Goal: Task Accomplishment & Management: Manage account settings

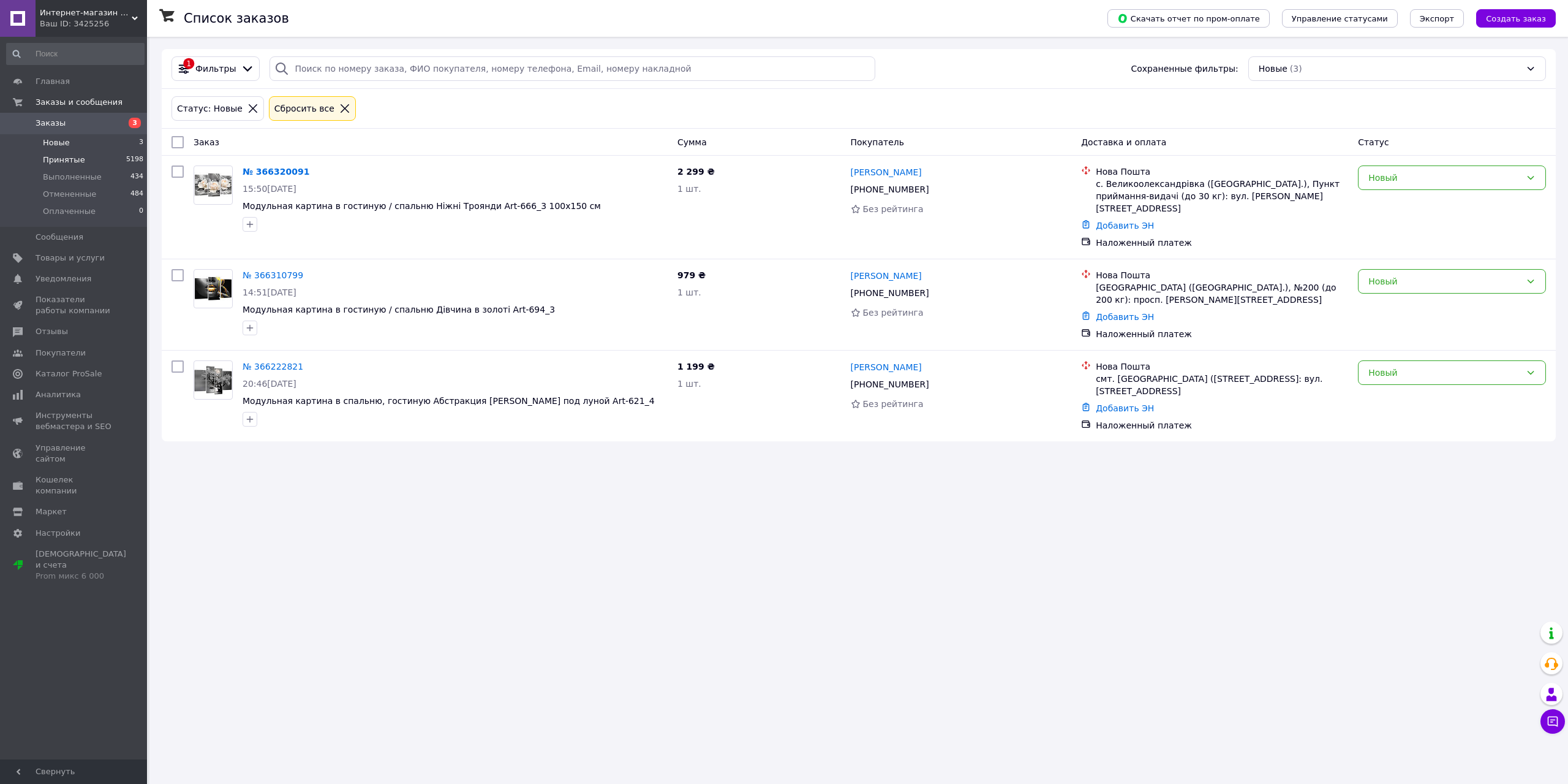
click at [68, 161] on span "Принятые" at bounding box center [64, 160] width 42 height 11
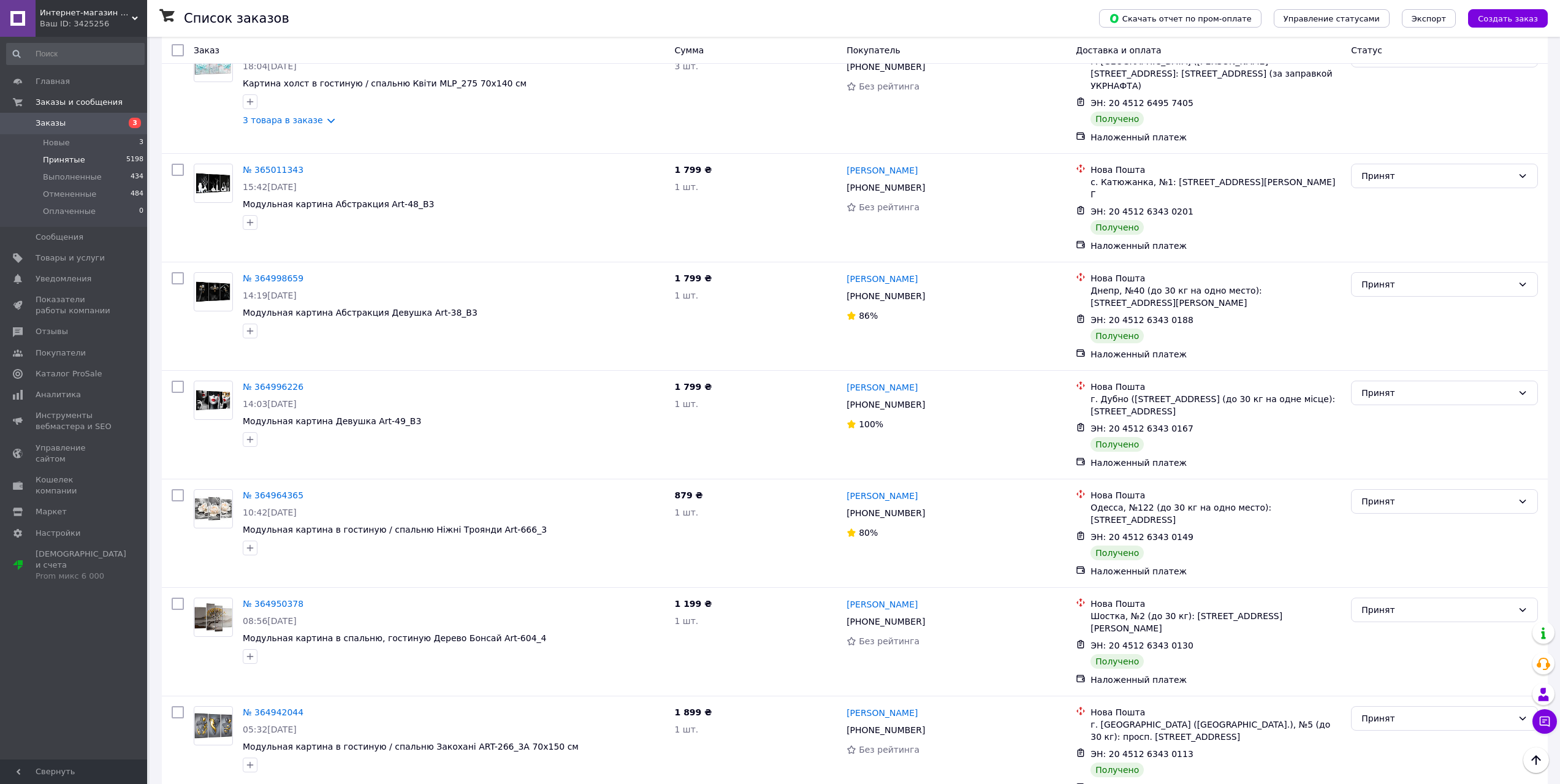
scroll to position [4780, 0]
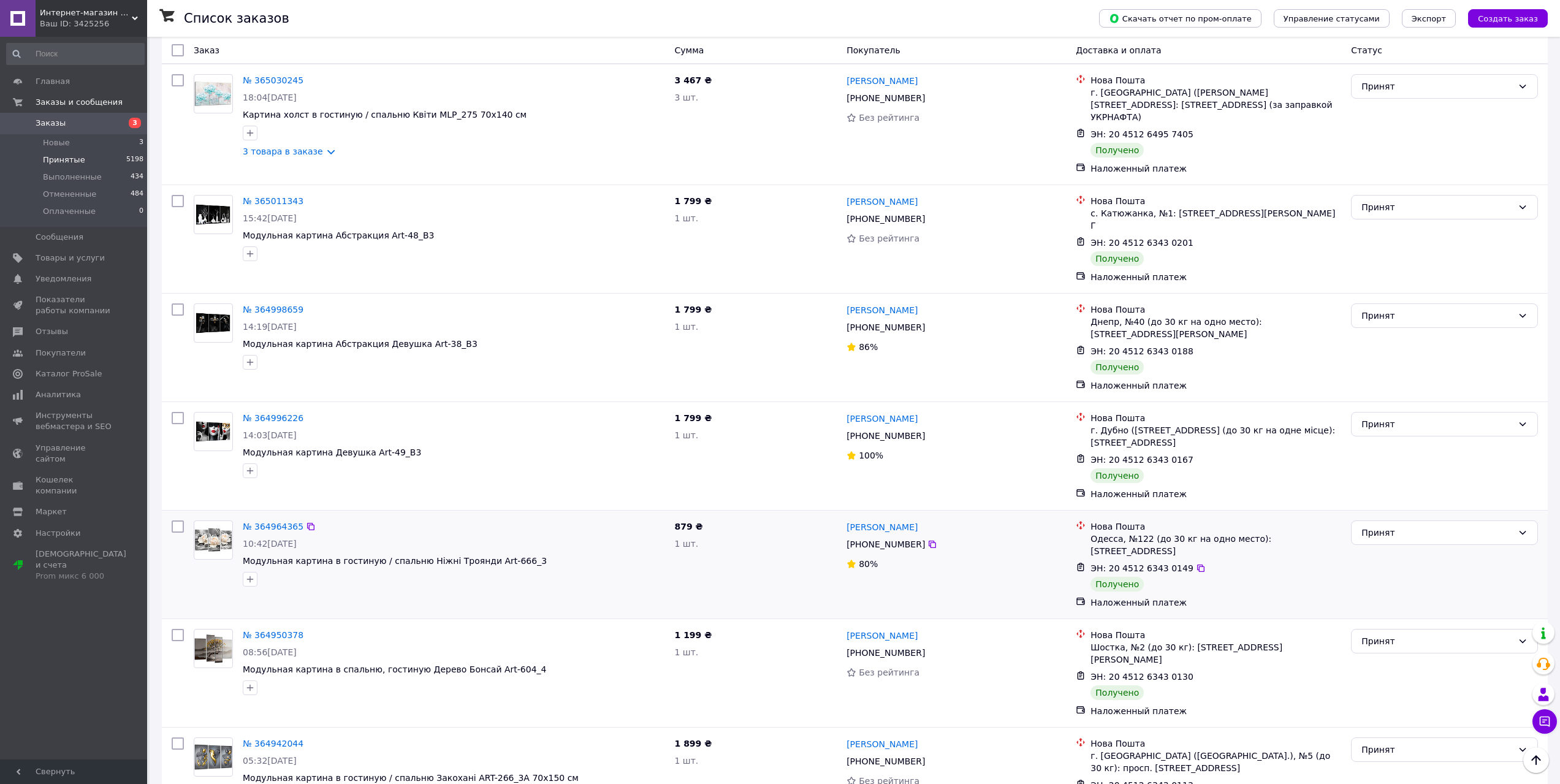
click at [565, 515] on div "№ 364964365 10:42, 04.10.2025 Модульная картина в гостиную / спальню Ніжні Троя…" at bounding box center [453, 553] width 432 height 76
click at [279, 522] on link "№ 364964365" at bounding box center [273, 527] width 61 height 10
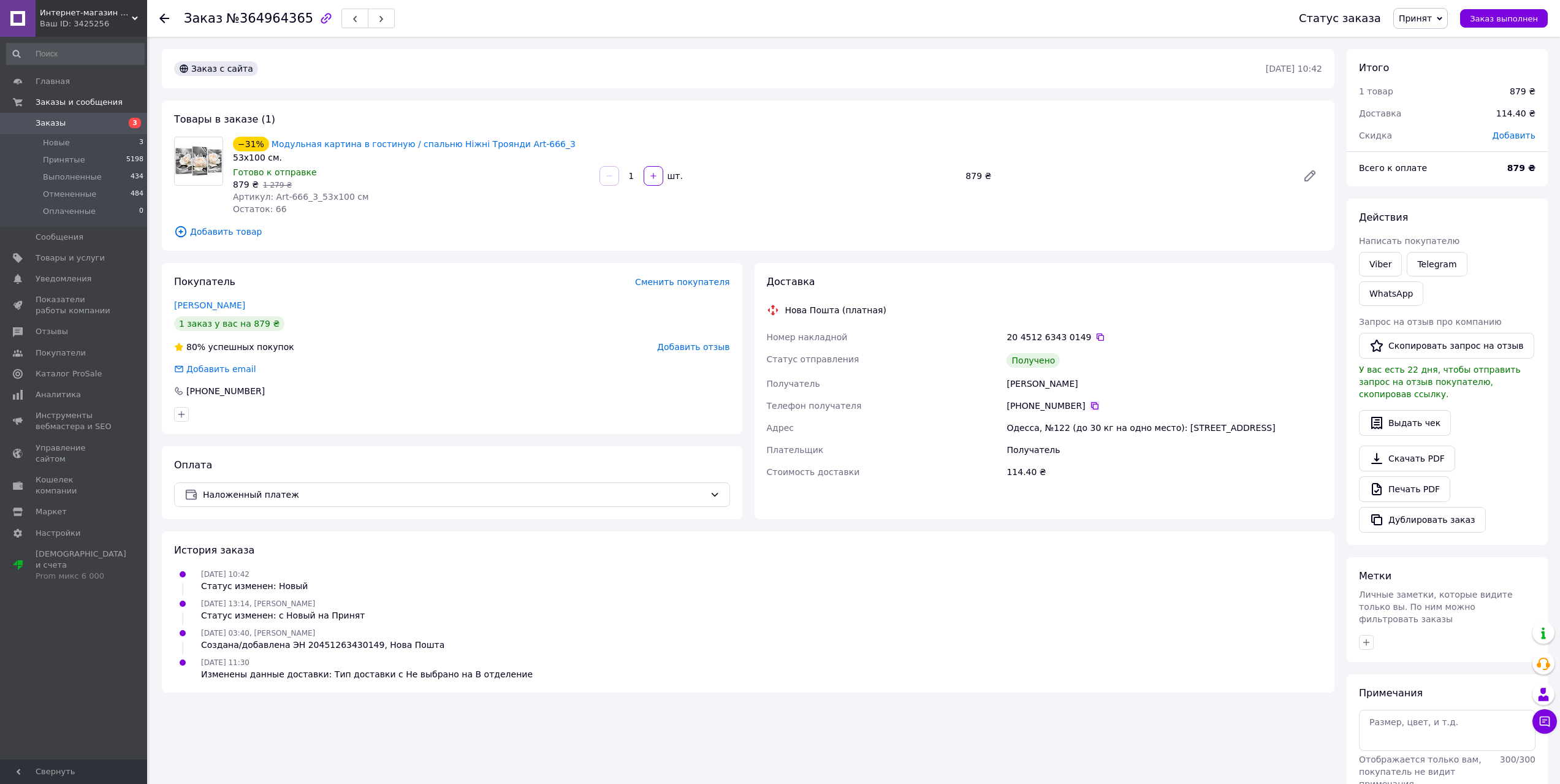
click at [1091, 404] on icon at bounding box center [1095, 406] width 7 height 7
click at [1020, 389] on div "Кропанева Людмила" at bounding box center [1164, 384] width 320 height 22
click at [1020, 385] on div "Кропанева Людмила" at bounding box center [1164, 384] width 320 height 22
copy div "Кропанева"
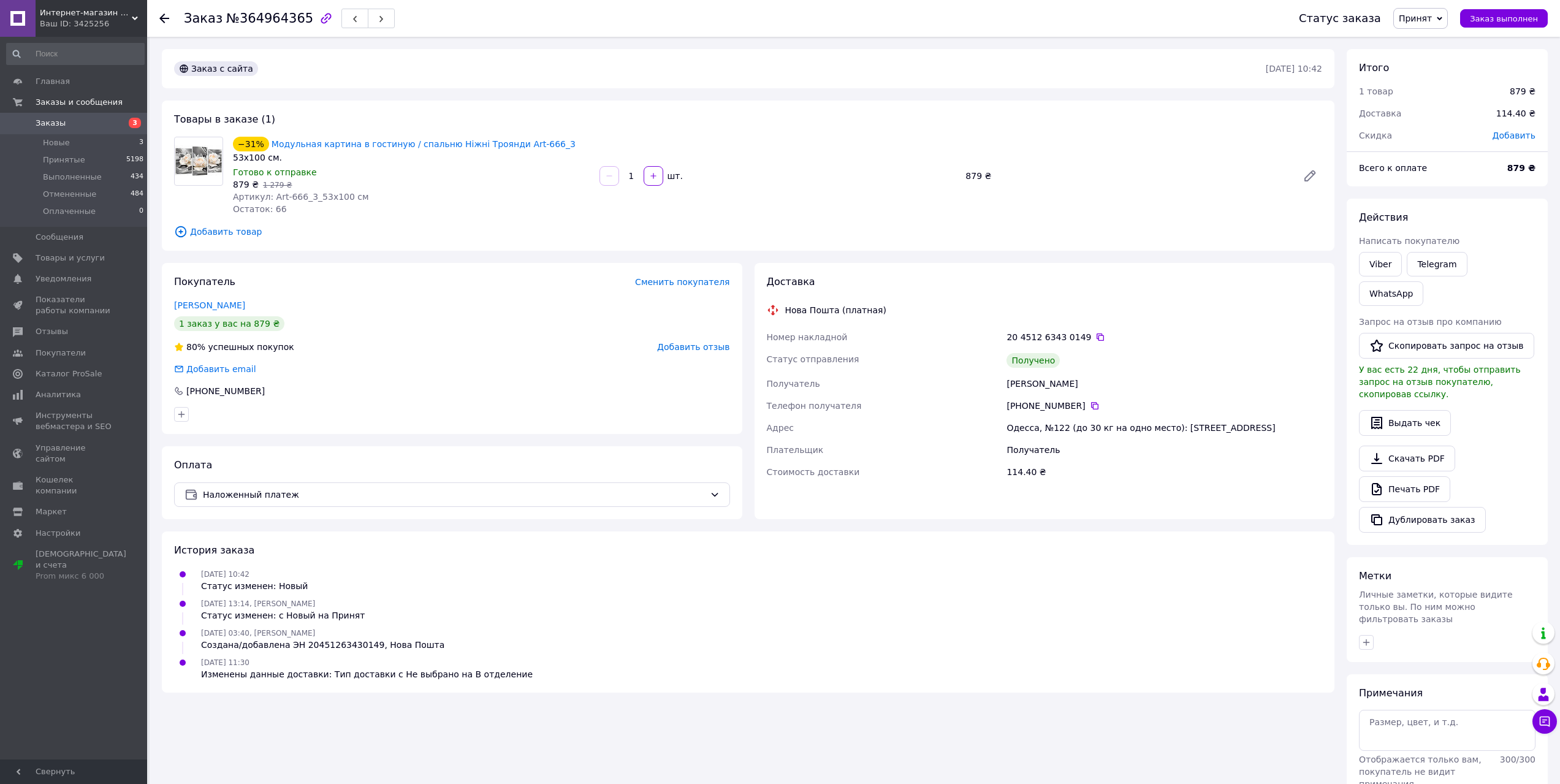
click at [1063, 385] on div "Кропанева Людмила" at bounding box center [1164, 384] width 320 height 22
copy div "Людмила"
click at [1017, 427] on div "Одесса, №122 (до 30 кг на одно место): ул. Столбовая, 28" at bounding box center [1164, 428] width 320 height 22
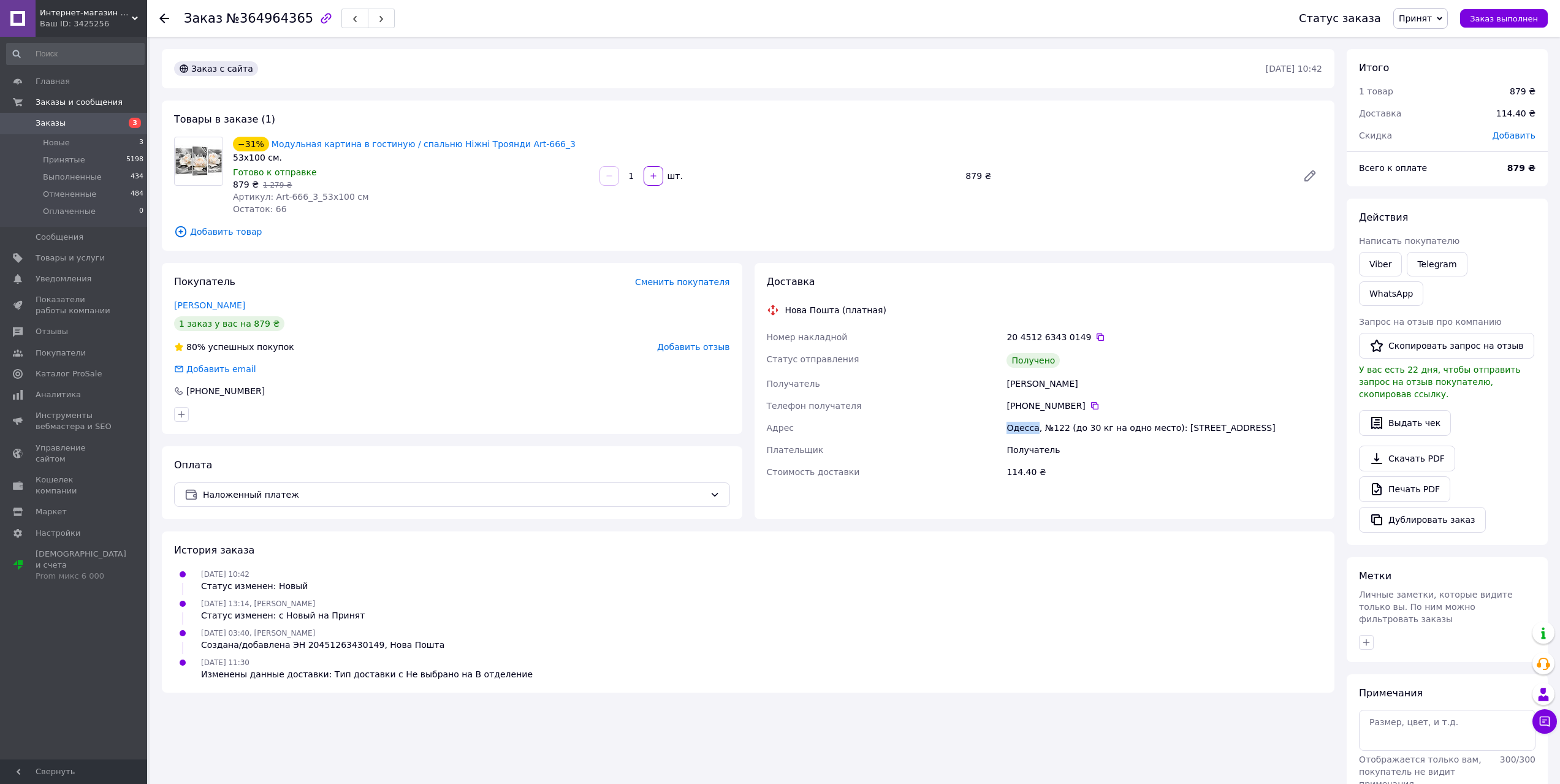
copy div "Одесса"
click at [163, 20] on use at bounding box center [165, 18] width 10 height 10
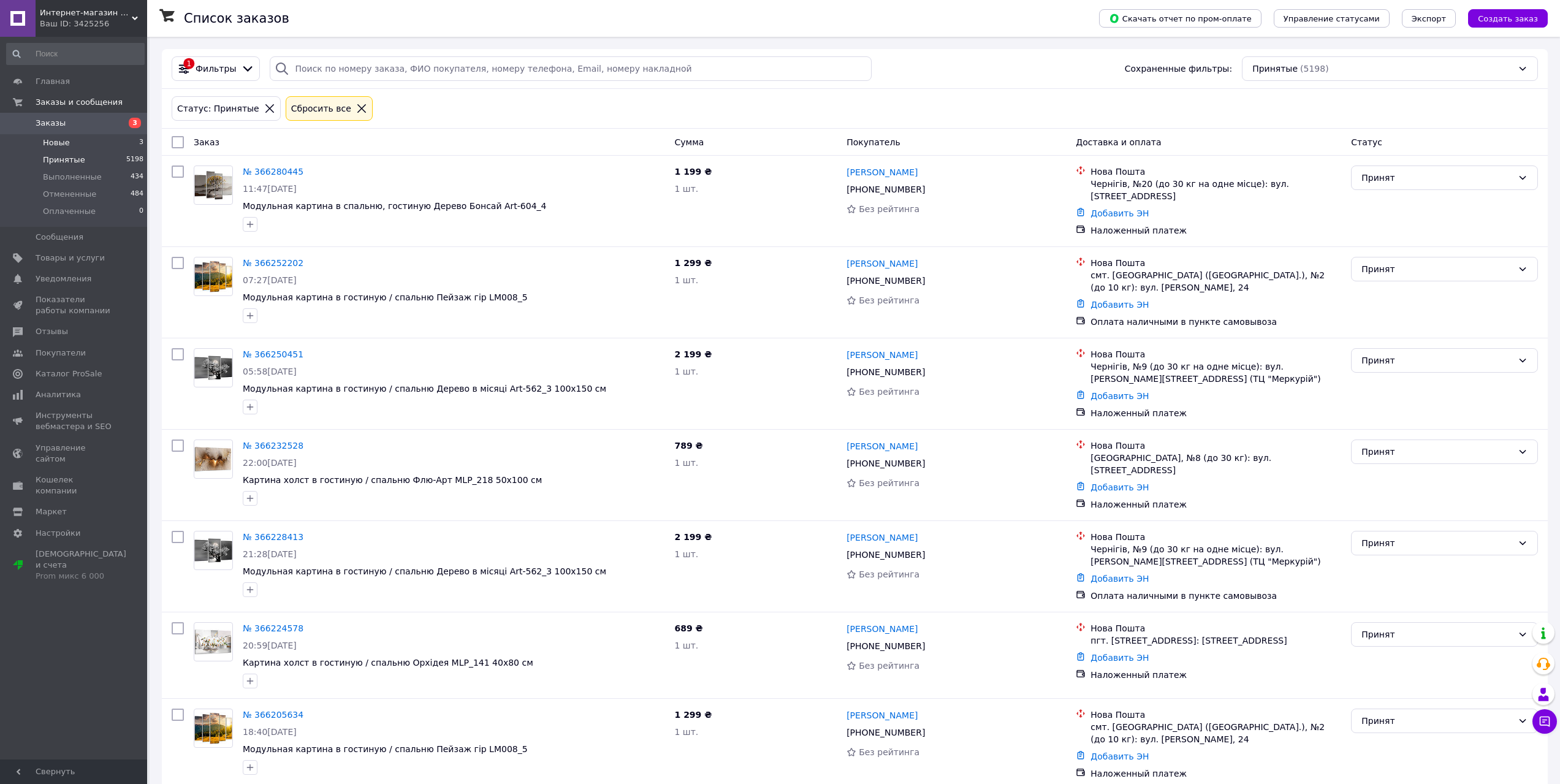
click at [51, 146] on span "Новые" at bounding box center [57, 143] width 27 height 11
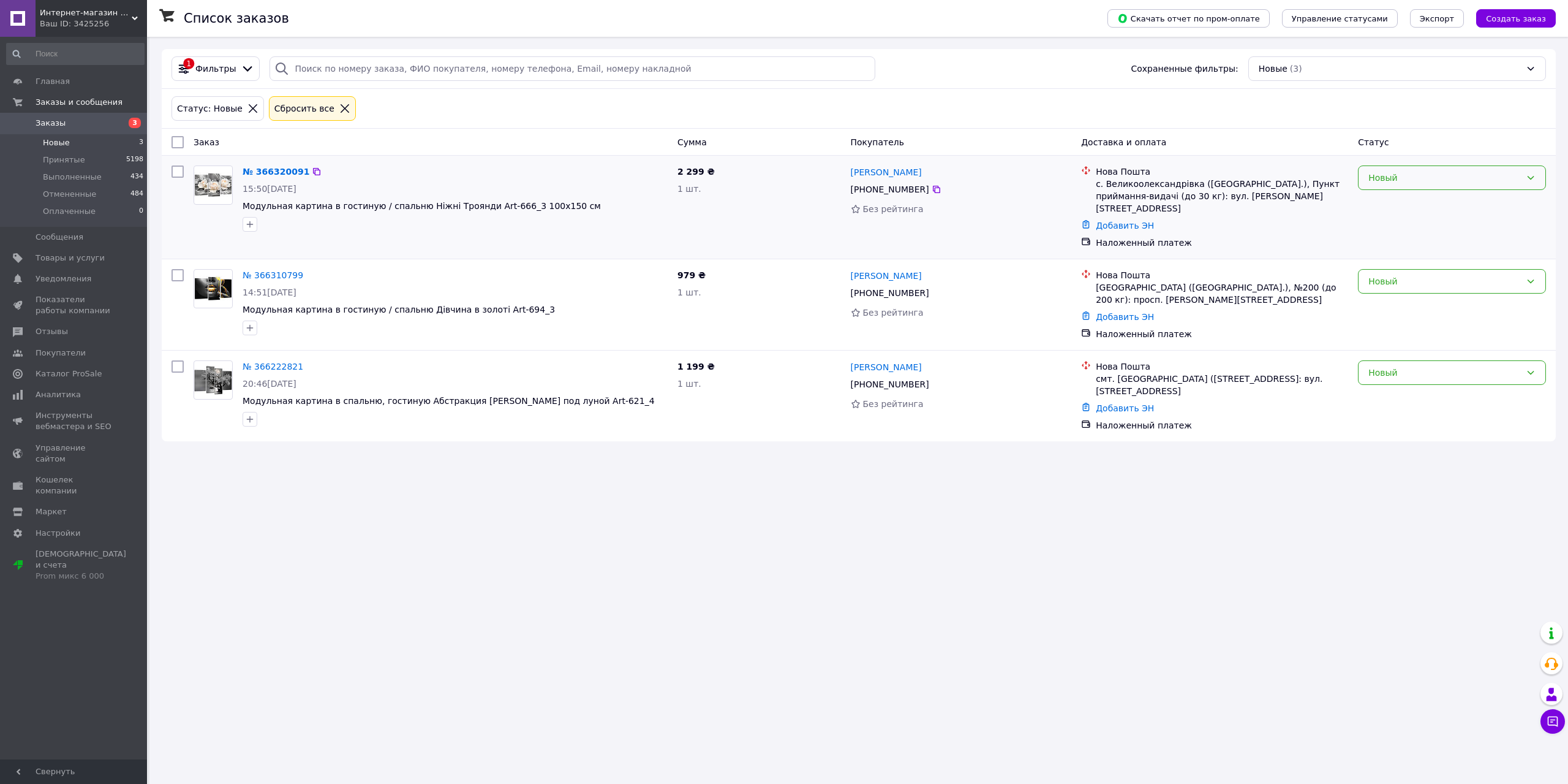
click at [1409, 185] on div "Новый" at bounding box center [1452, 178] width 188 height 25
click at [1398, 210] on li "Принят" at bounding box center [1452, 204] width 187 height 22
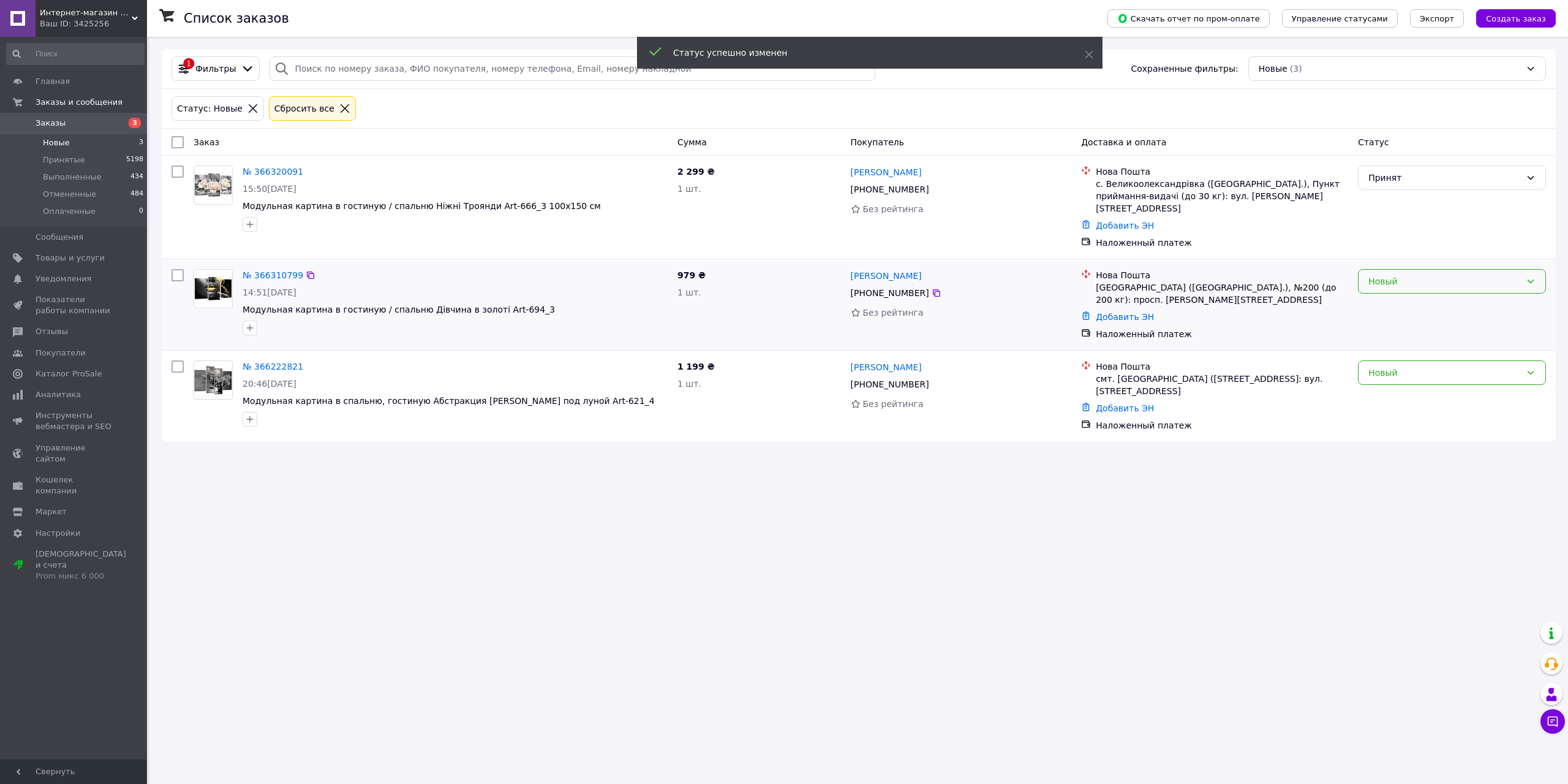
click at [1392, 275] on div "Новый" at bounding box center [1445, 281] width 153 height 14
click at [1384, 289] on li "Принят" at bounding box center [1452, 296] width 187 height 22
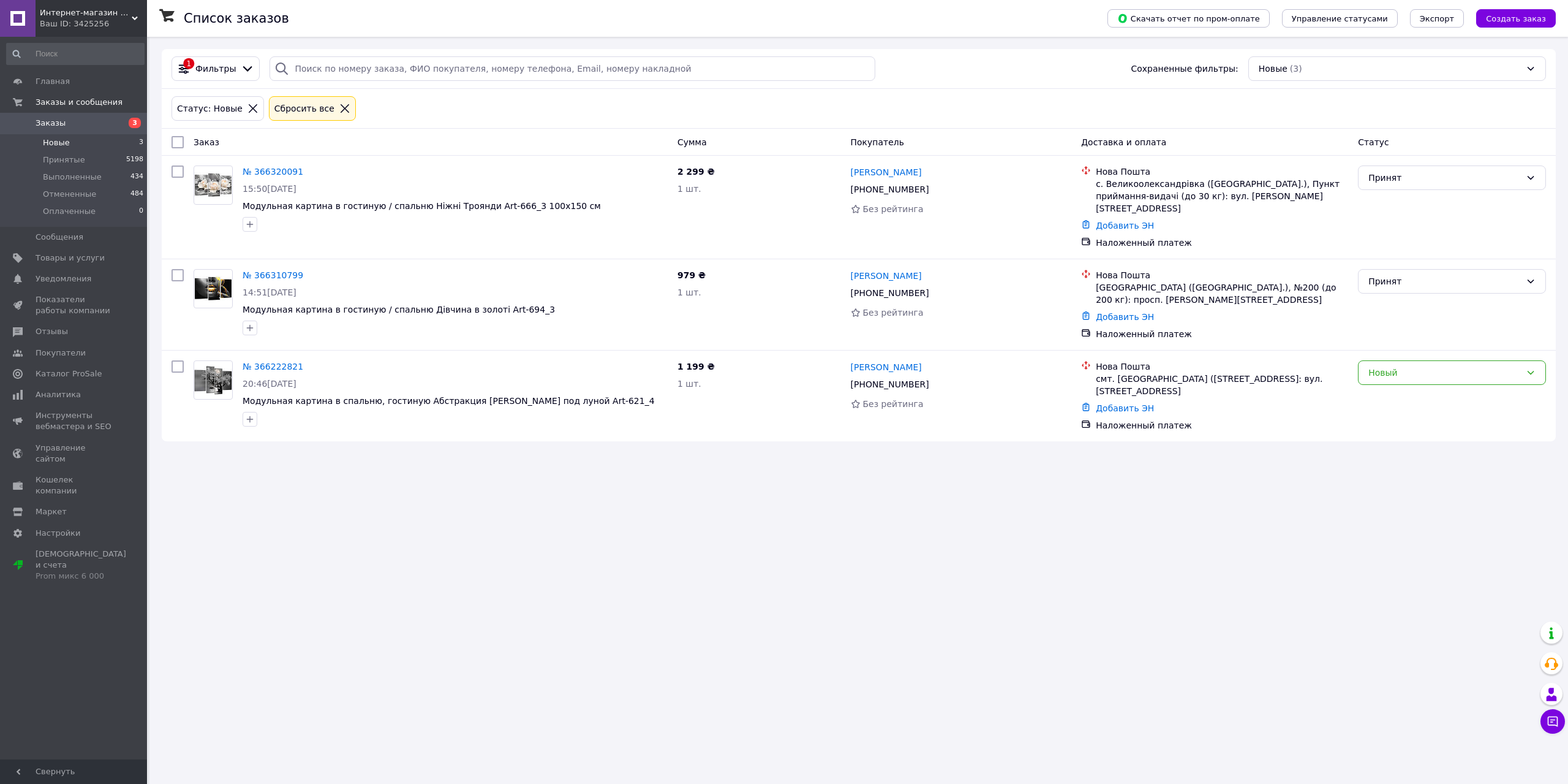
drag, startPoint x: 312, startPoint y: 512, endPoint x: 326, endPoint y: 513, distance: 14.0
click at [312, 512] on div "Список заказов Скачать отчет по пром-оплате Управление статусами Экспорт Создат…" at bounding box center [859, 392] width 1418 height 784
click at [1388, 366] on div "Новый" at bounding box center [1445, 373] width 153 height 14
click at [1378, 385] on li "Принят" at bounding box center [1452, 382] width 187 height 22
click at [62, 140] on span "Новые" at bounding box center [57, 143] width 27 height 11
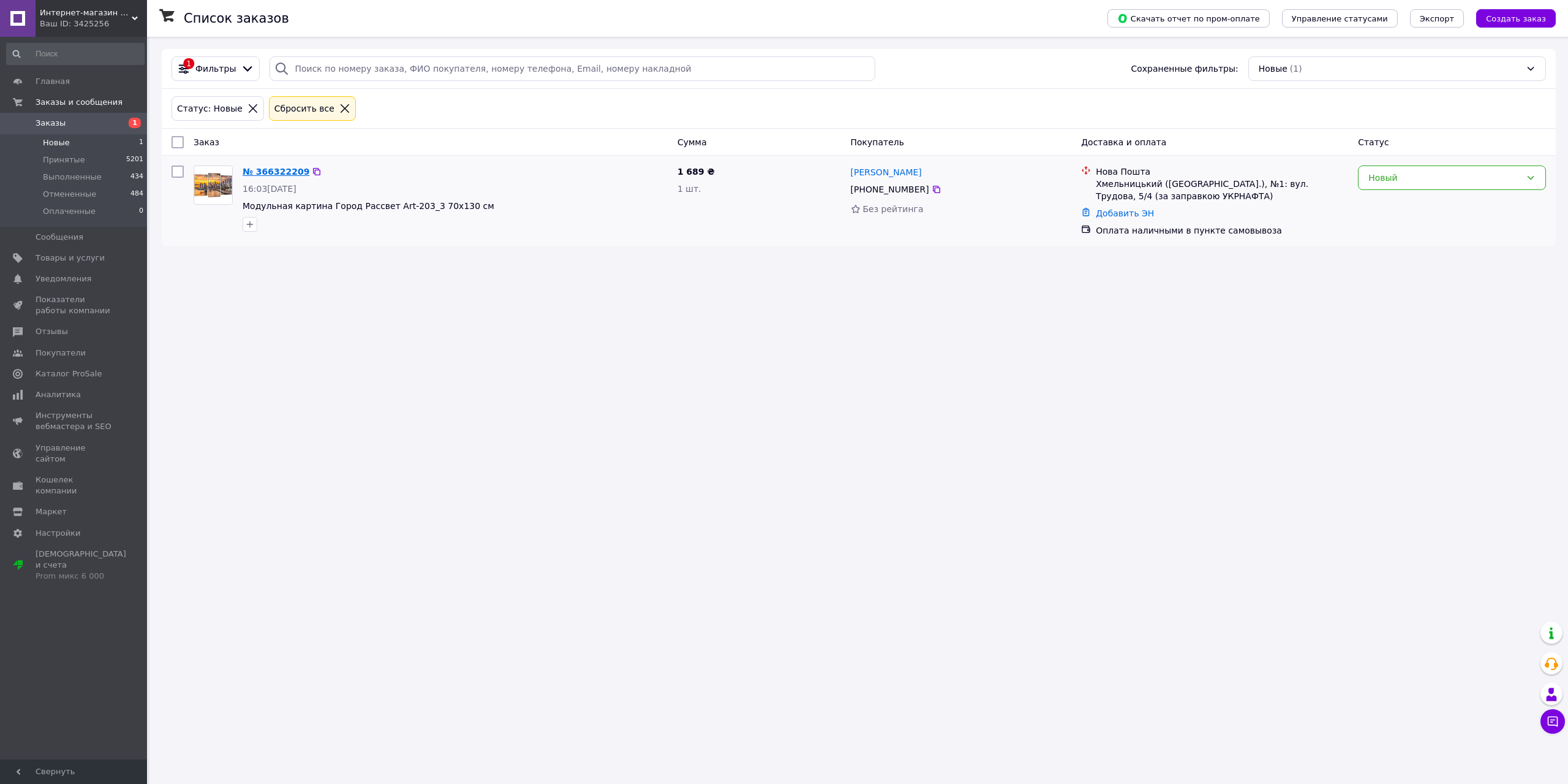
click at [282, 175] on link "№ 366322209" at bounding box center [276, 172] width 66 height 10
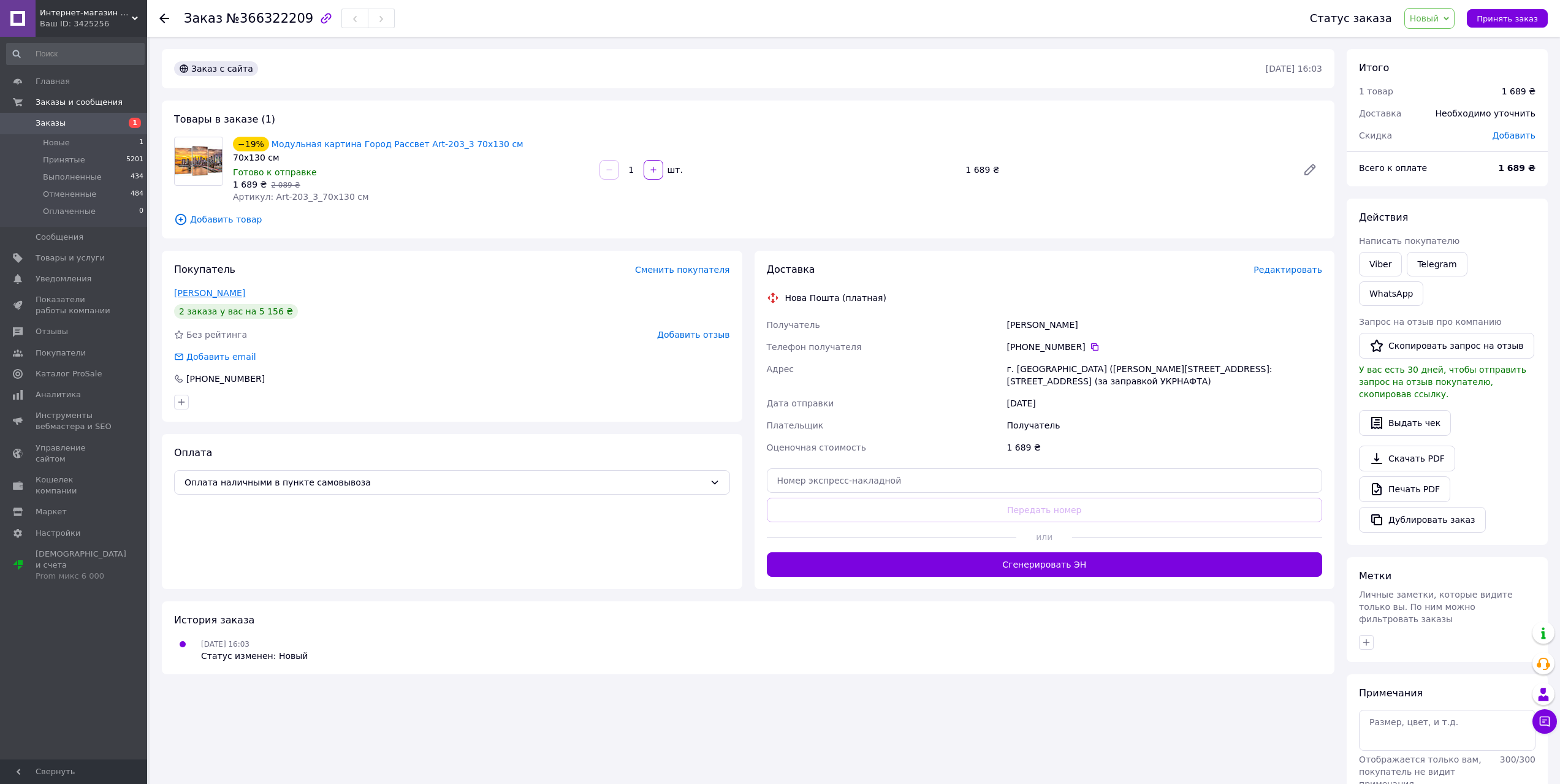
click at [206, 296] on link "[PERSON_NAME]" at bounding box center [209, 293] width 71 height 10
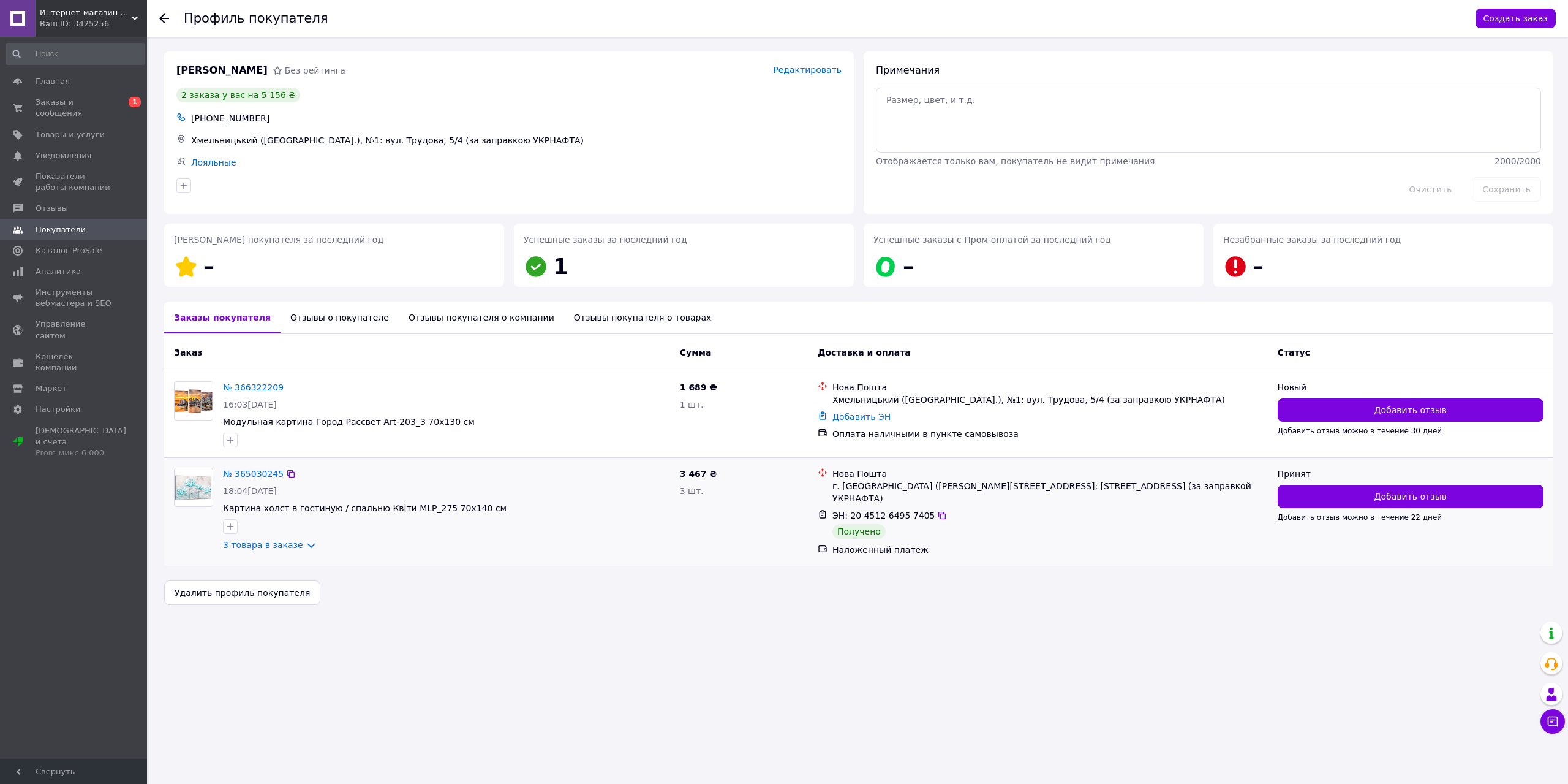
click at [286, 546] on link "3 товара в заказе" at bounding box center [263, 545] width 80 height 10
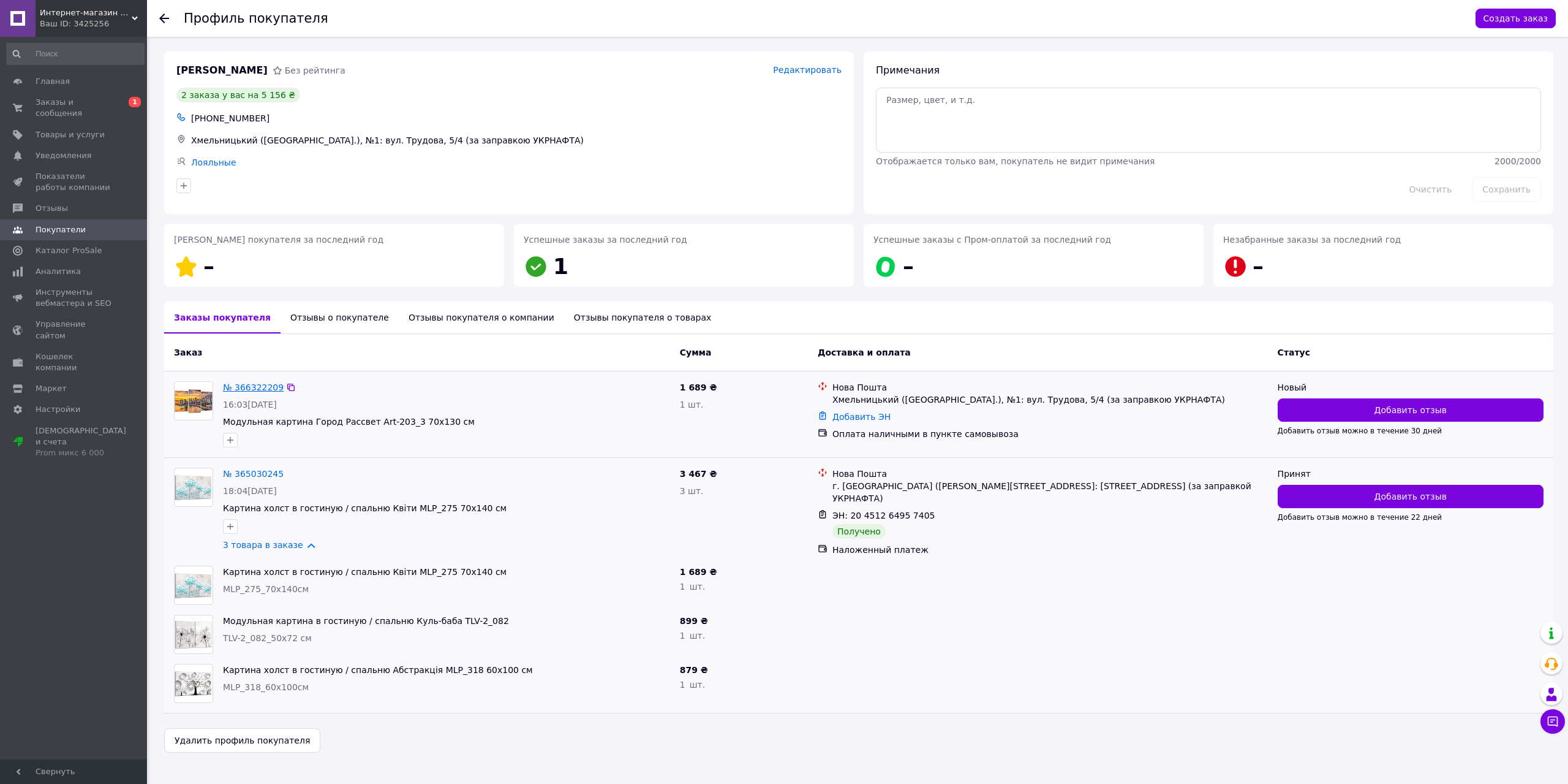
click at [229, 390] on link "№ 366322209" at bounding box center [253, 387] width 61 height 10
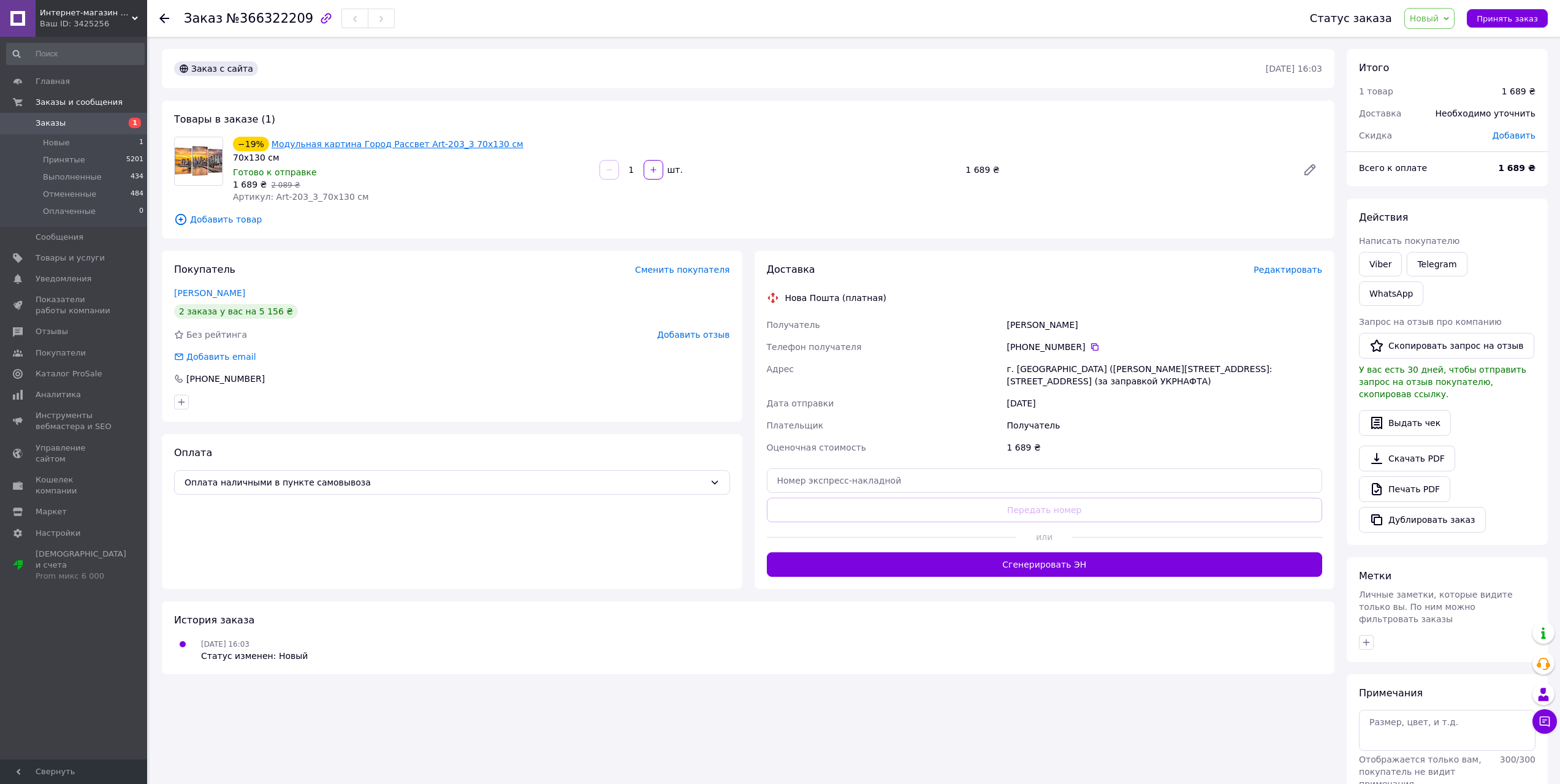
click at [323, 144] on link "Модульная картина Город Рассвет Art-203_3 70x130 см" at bounding box center [397, 144] width 252 height 10
